Goal: Obtain resource: Obtain resource

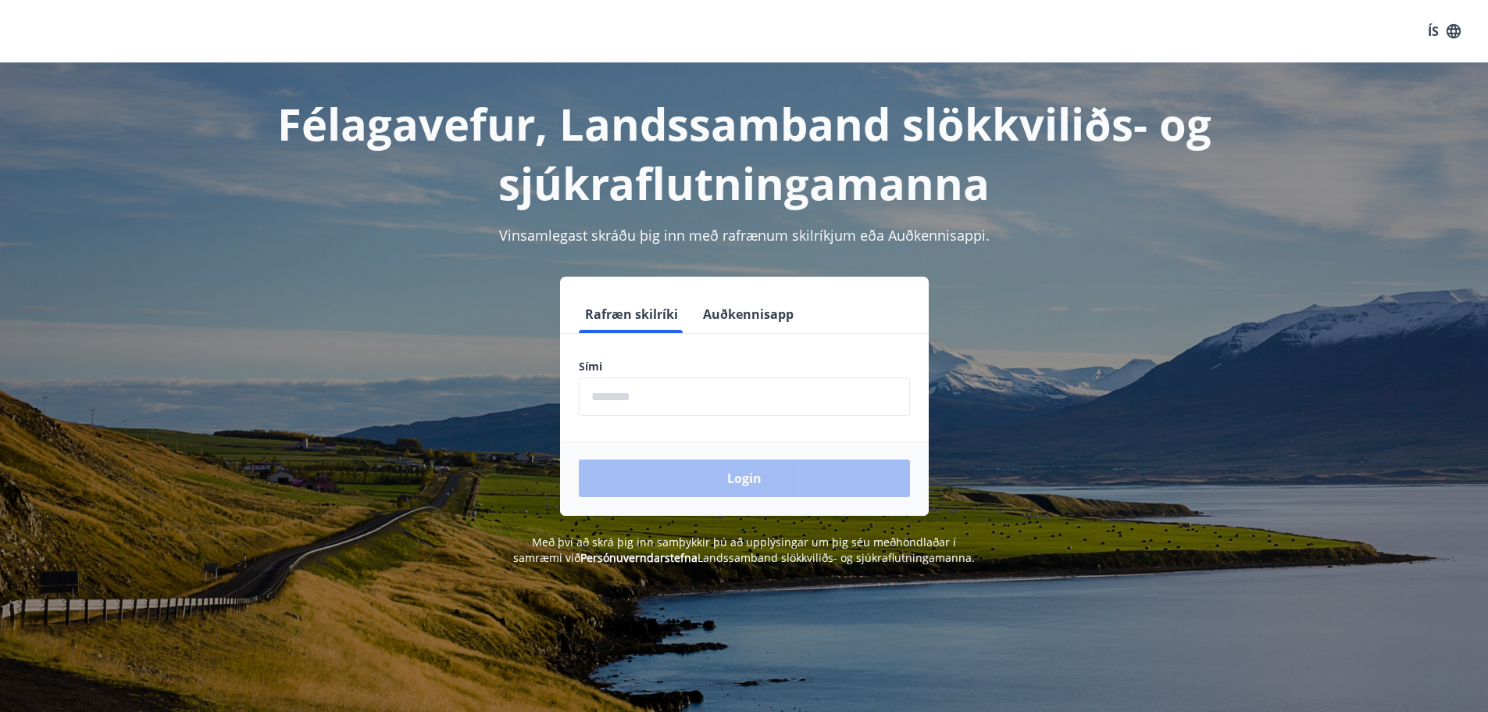
click at [637, 388] on input "phone" at bounding box center [744, 396] width 331 height 38
type input "********"
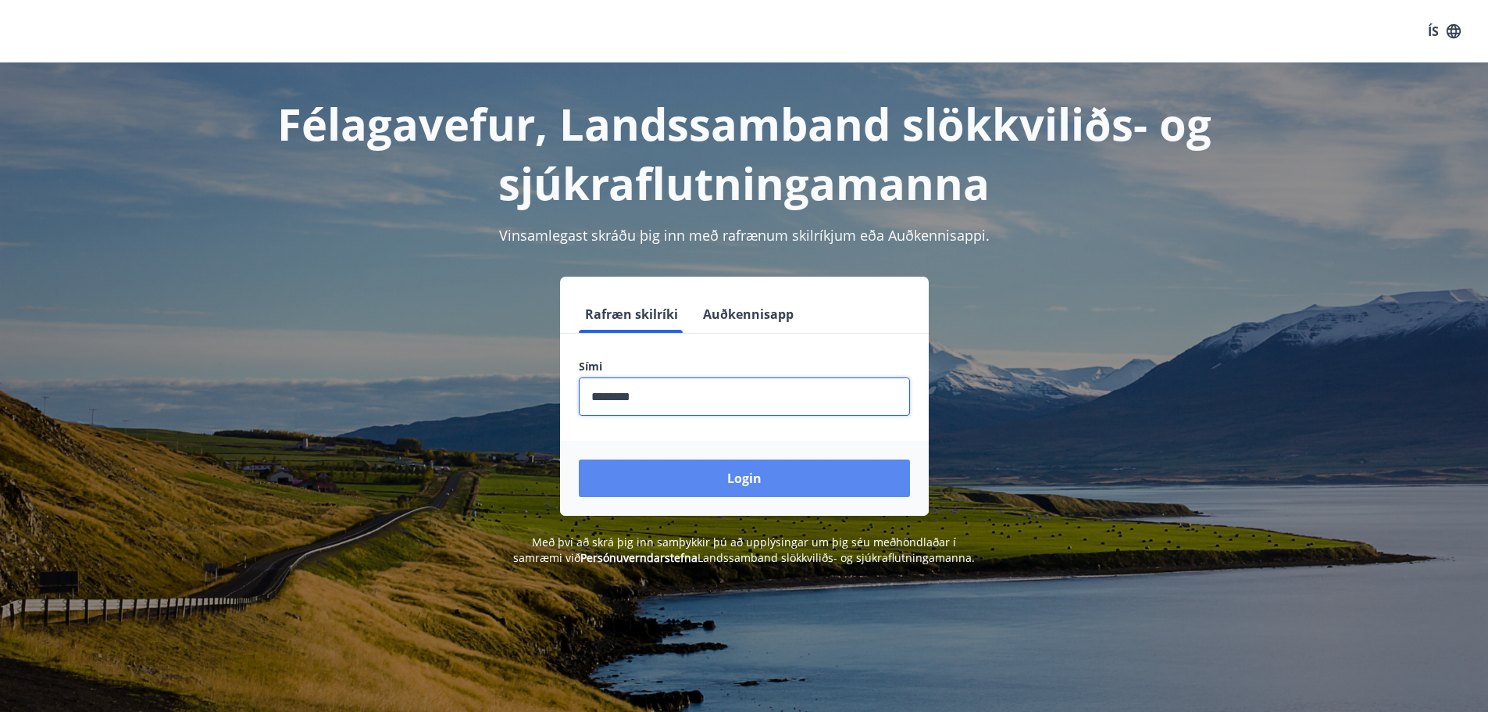
click at [722, 490] on button "Login" at bounding box center [744, 478] width 331 height 38
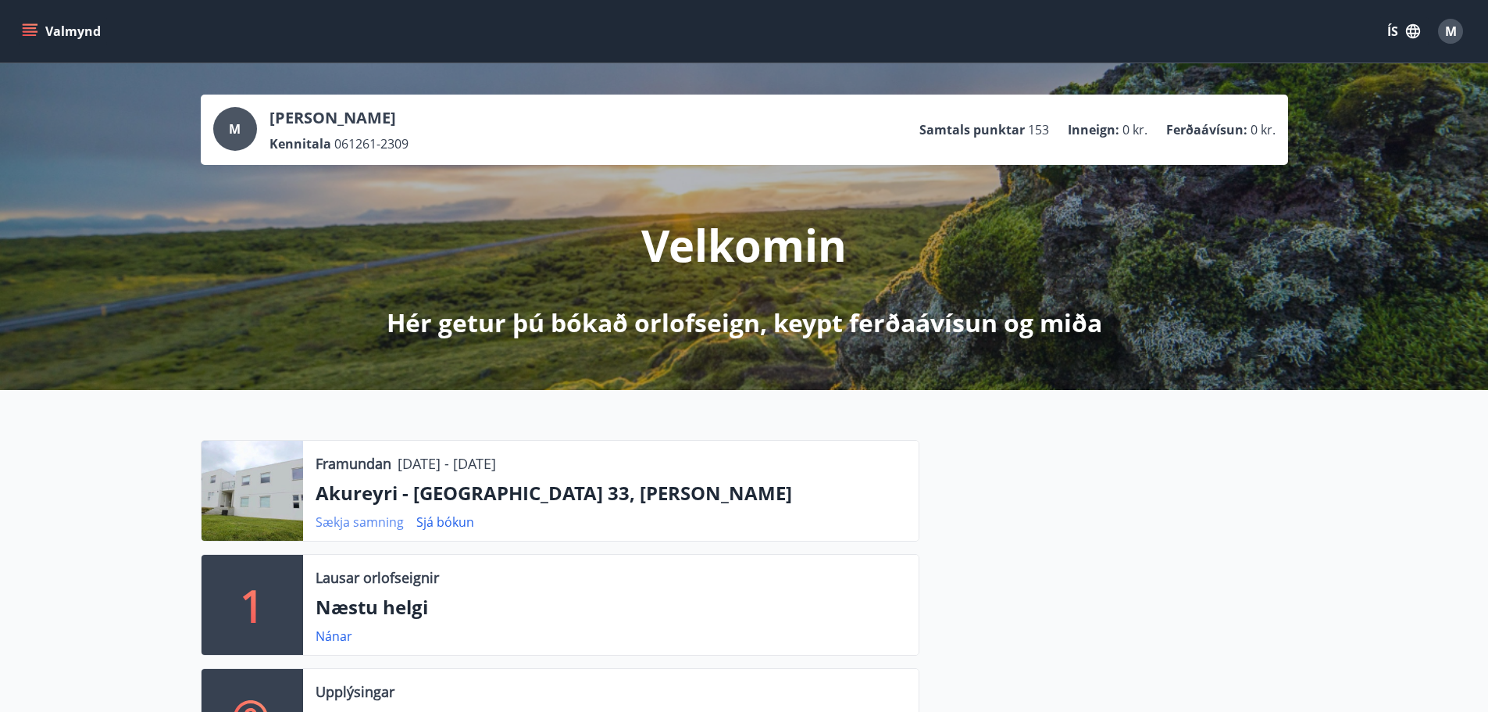
click at [358, 520] on link "Sækja samning" at bounding box center [360, 521] width 88 height 17
click at [1452, 38] on span "M" at bounding box center [1451, 31] width 12 height 17
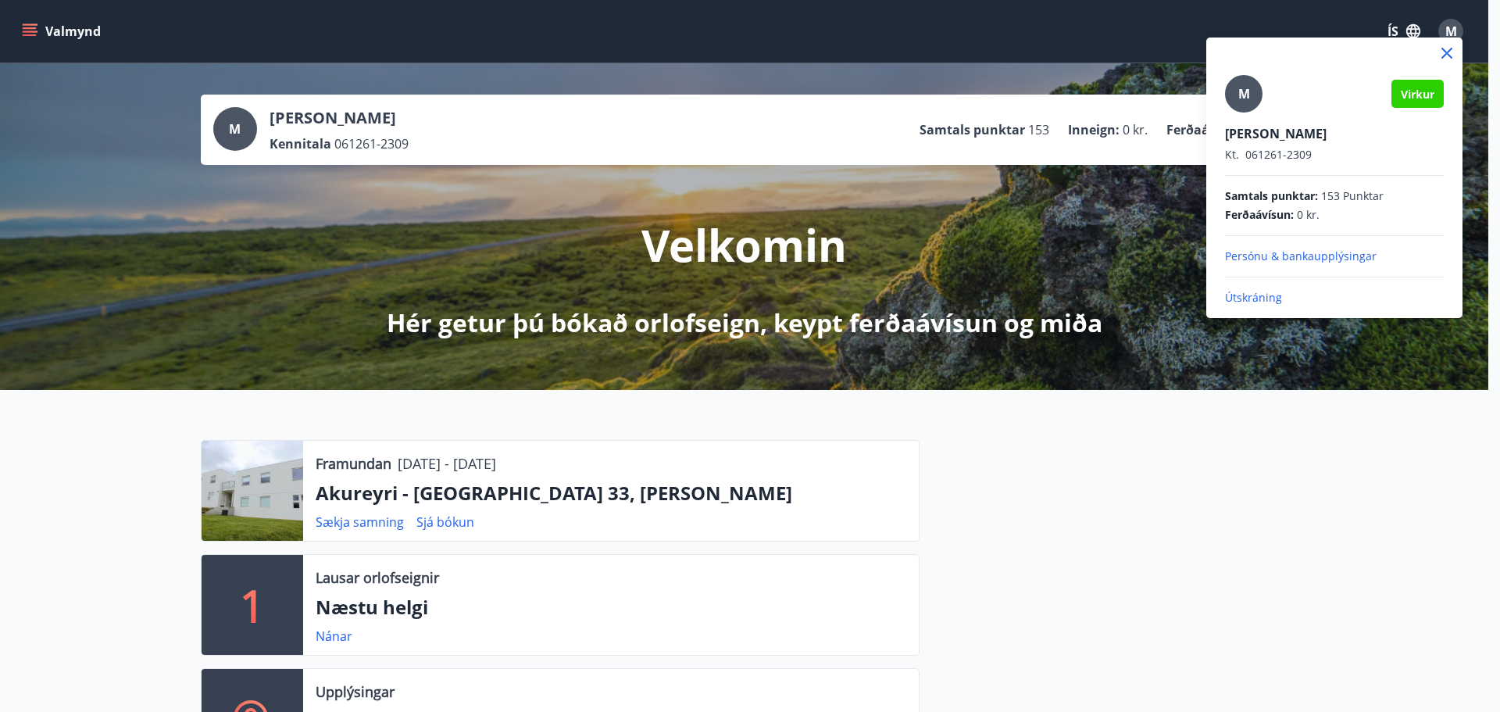
click at [1264, 295] on p "Útskráning" at bounding box center [1334, 298] width 219 height 16
